Goal: Transaction & Acquisition: Purchase product/service

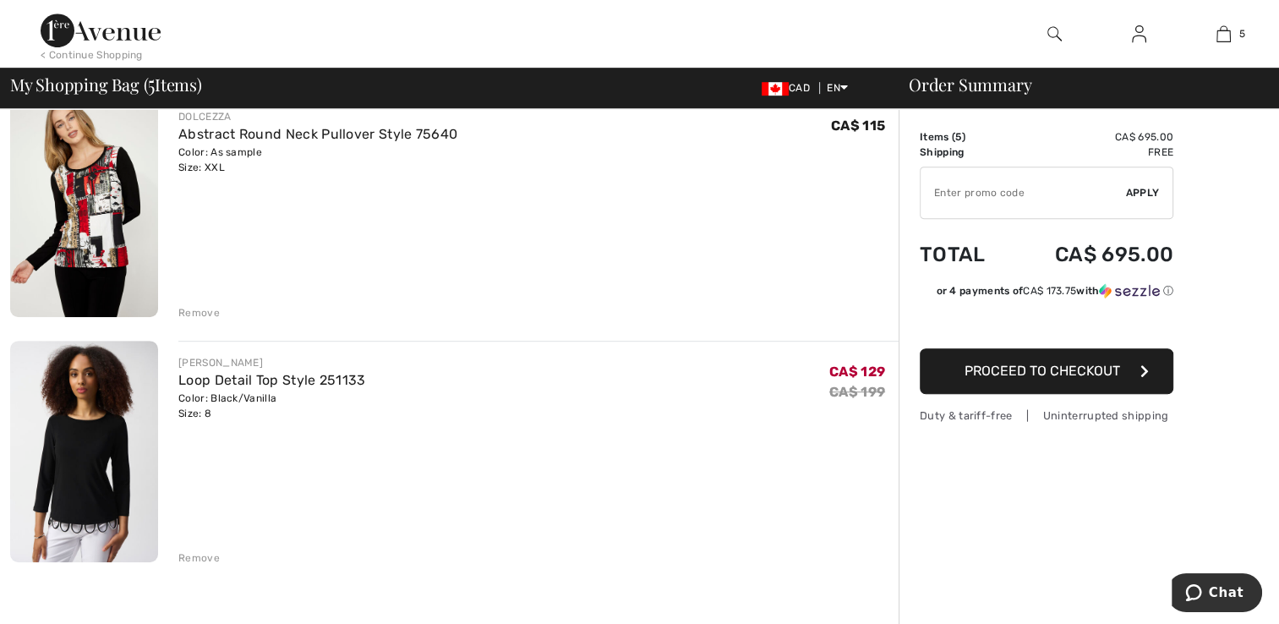
scroll to position [891, 0]
click at [227, 386] on link "Loop Detail Top Style 251133" at bounding box center [271, 379] width 187 height 16
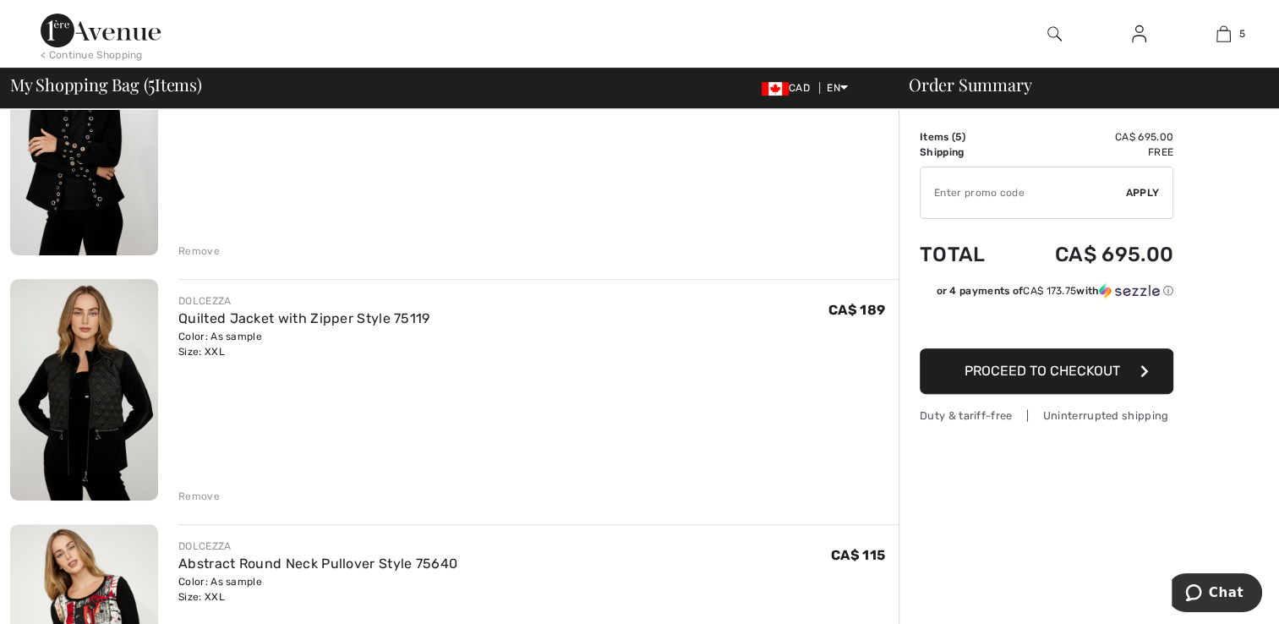
scroll to position [459, 0]
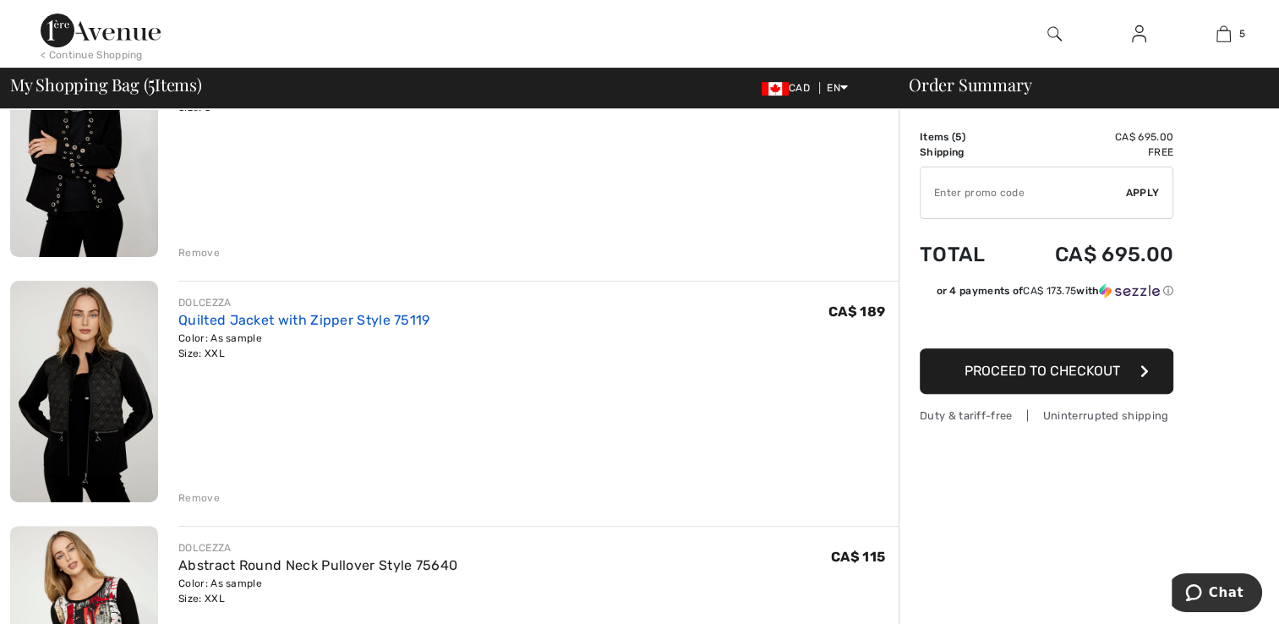
click at [213, 325] on link "Quilted Jacket with Zipper Style 75119" at bounding box center [303, 320] width 251 height 16
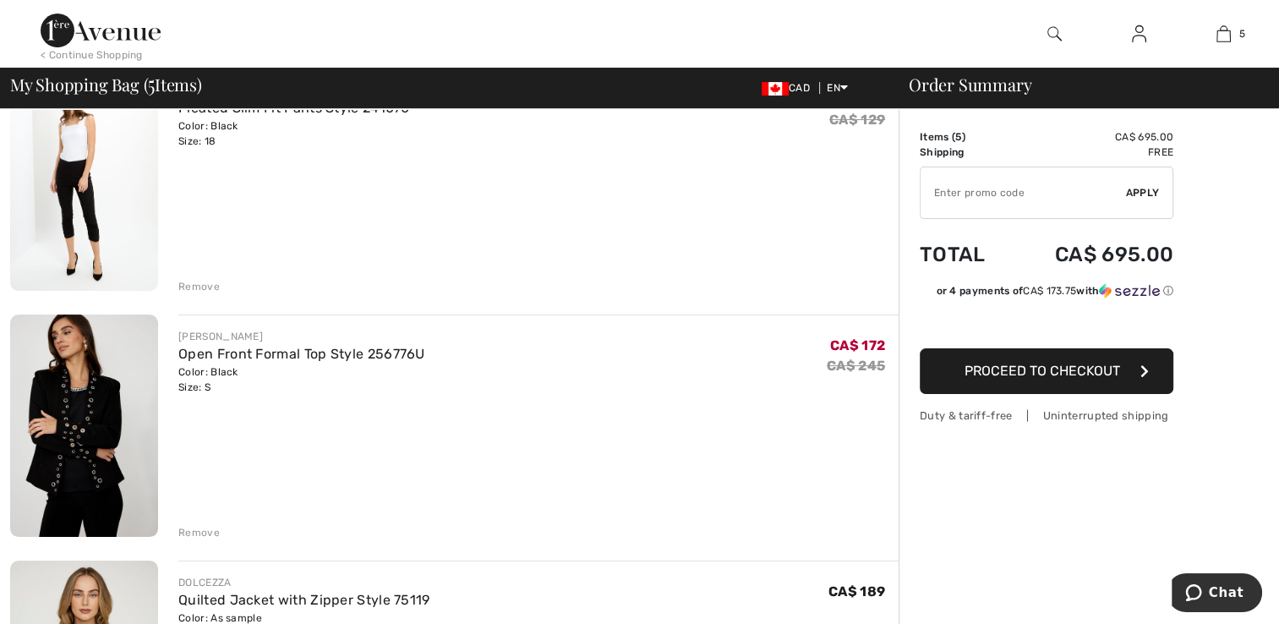
scroll to position [178, 0]
click at [224, 357] on link "Open Front Formal Top Style 256776U" at bounding box center [301, 355] width 247 height 16
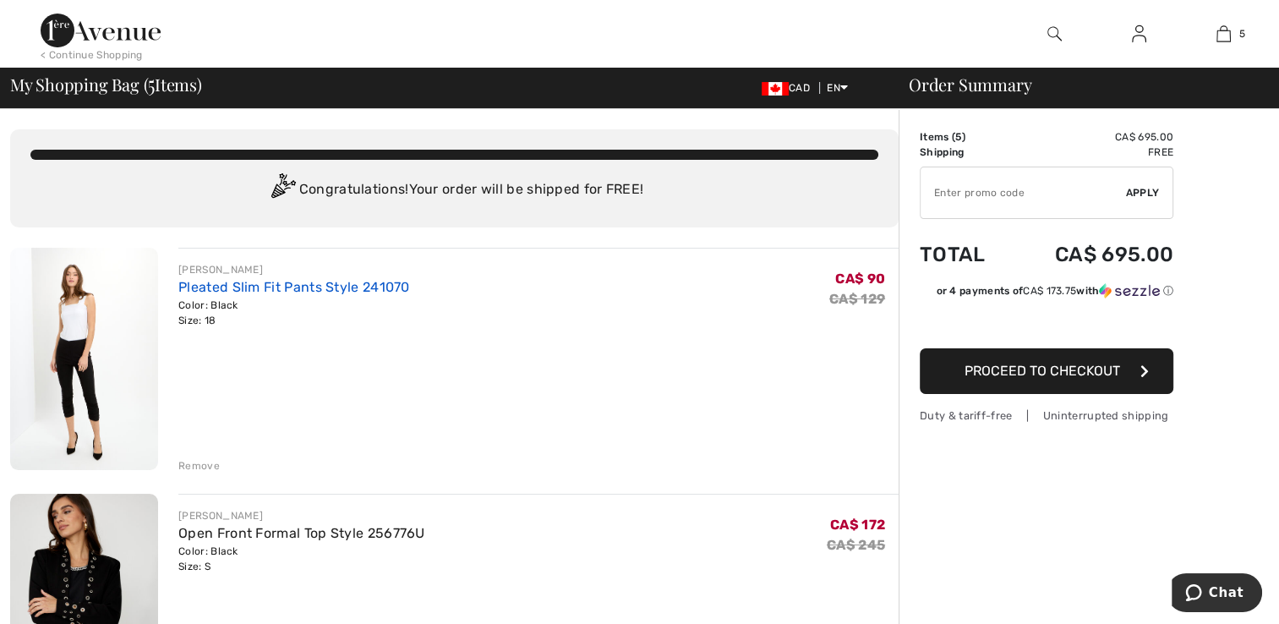
click at [230, 294] on link "Pleated Slim Fit Pants Style 241070" at bounding box center [294, 287] width 232 height 16
